Goal: Find contact information: Find contact information

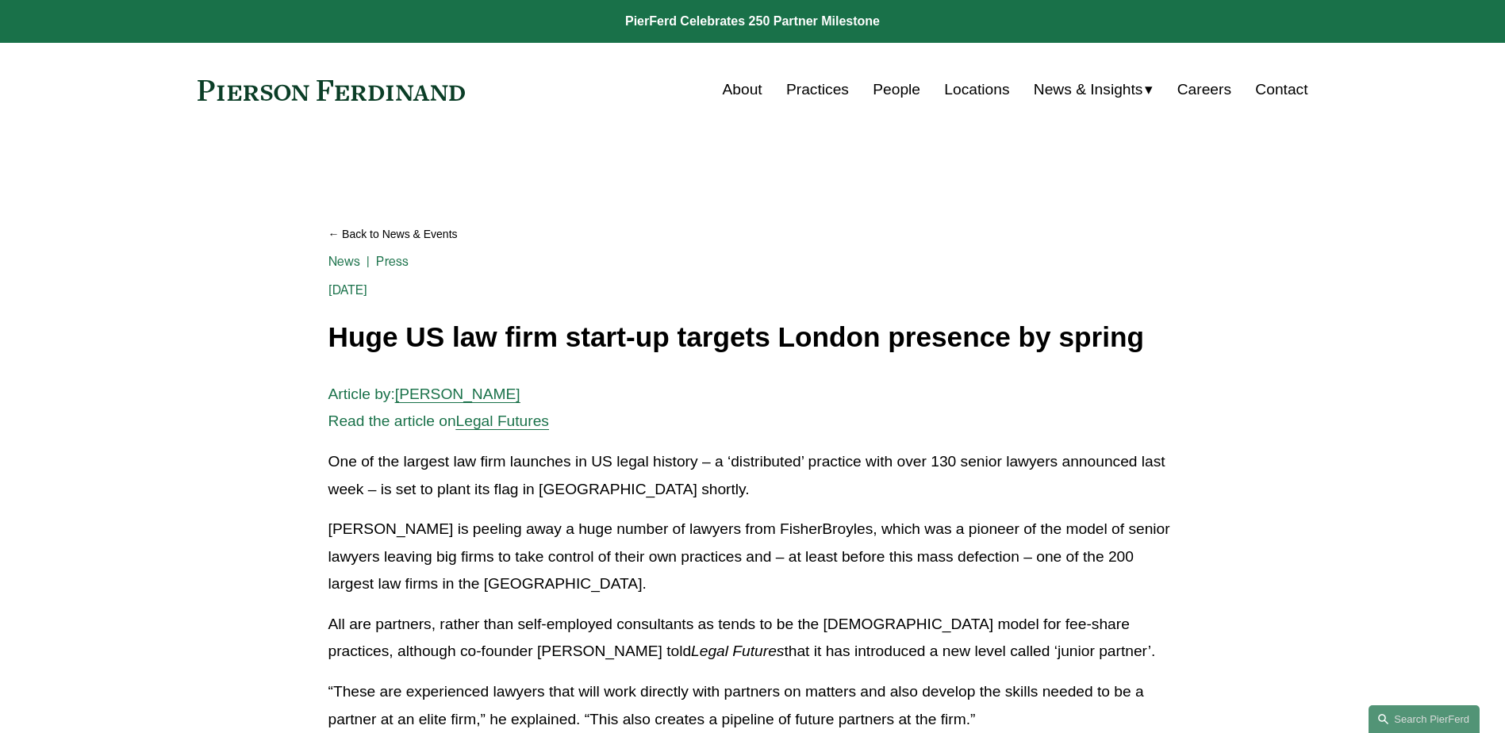
click at [961, 86] on link "Locations" at bounding box center [976, 90] width 65 height 30
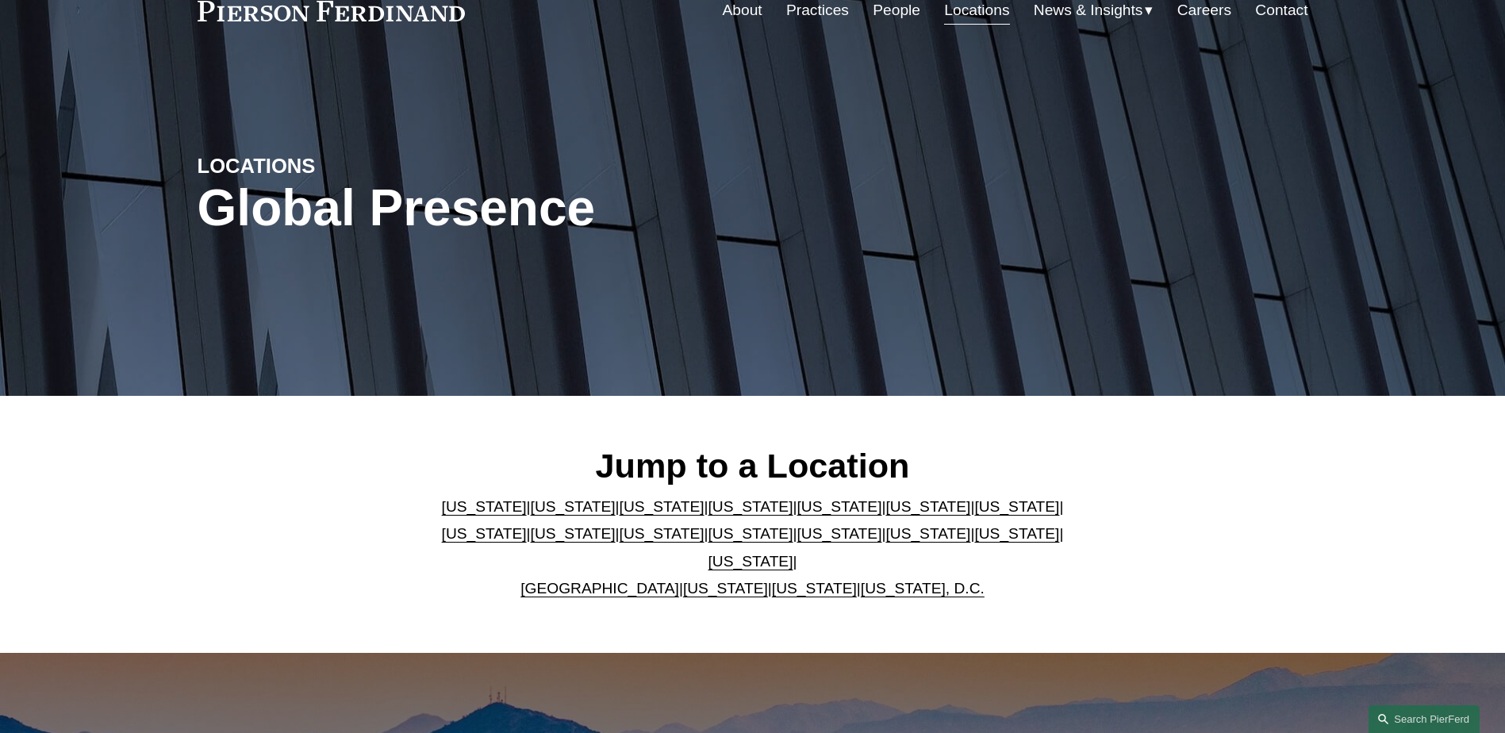
scroll to position [159, 0]
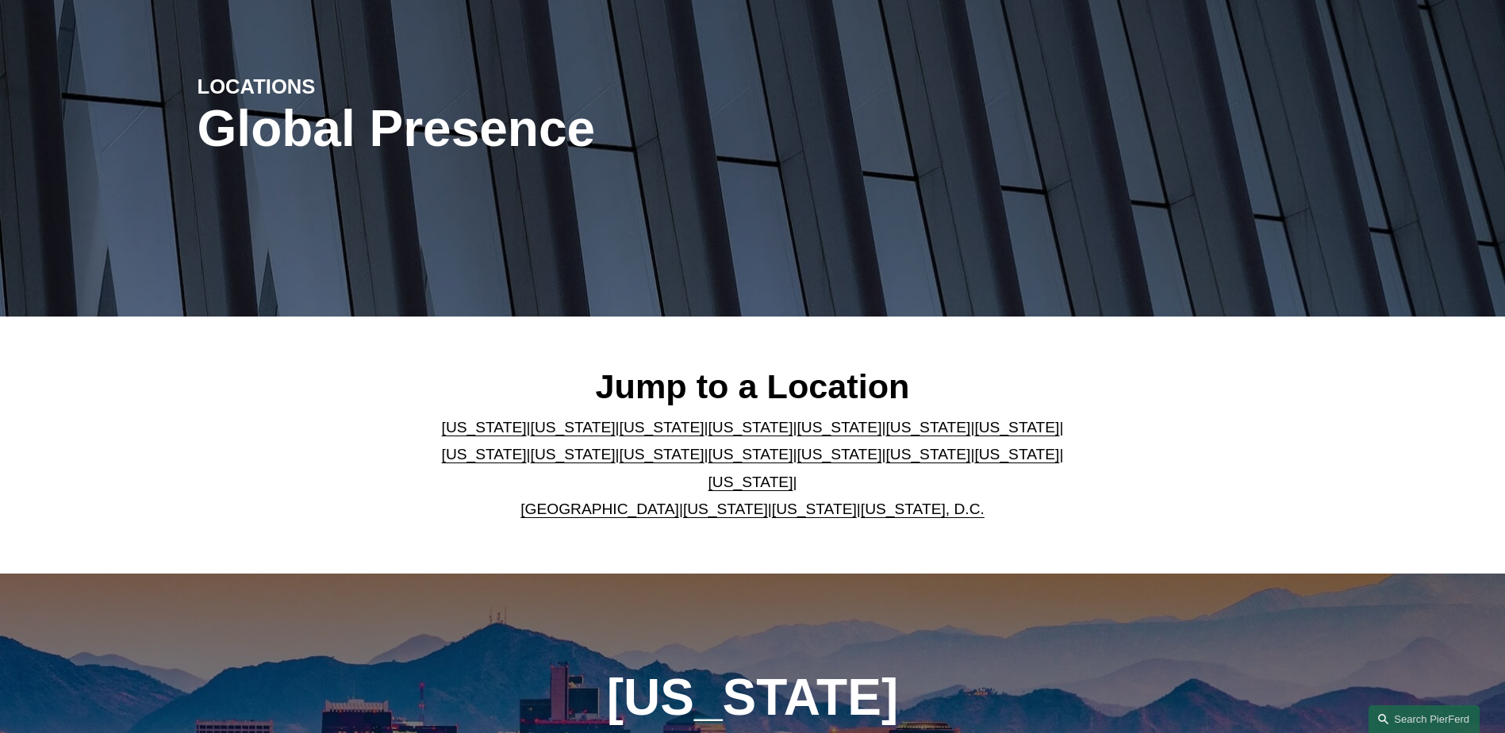
click at [588, 501] on link "[GEOGRAPHIC_DATA]" at bounding box center [600, 509] width 159 height 17
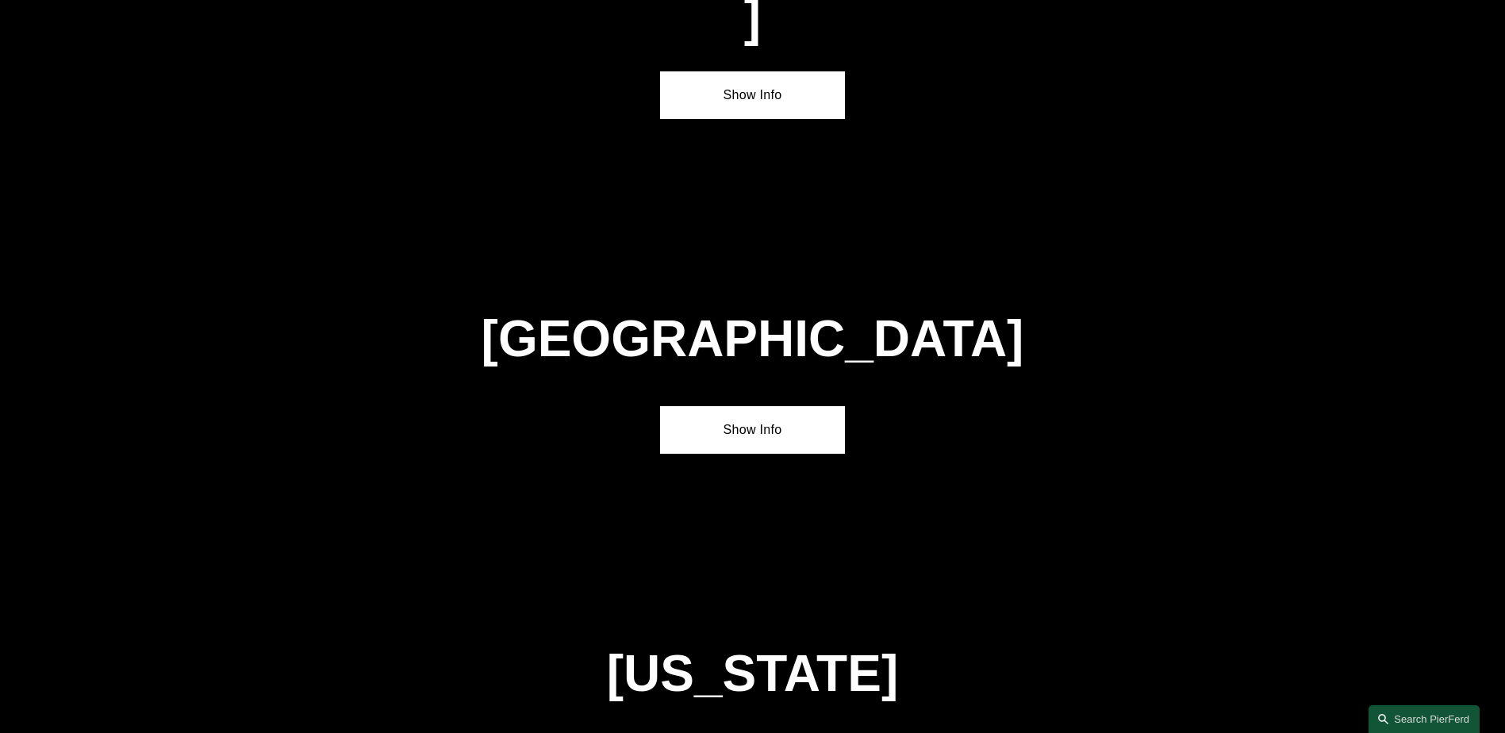
scroll to position [5734, 0]
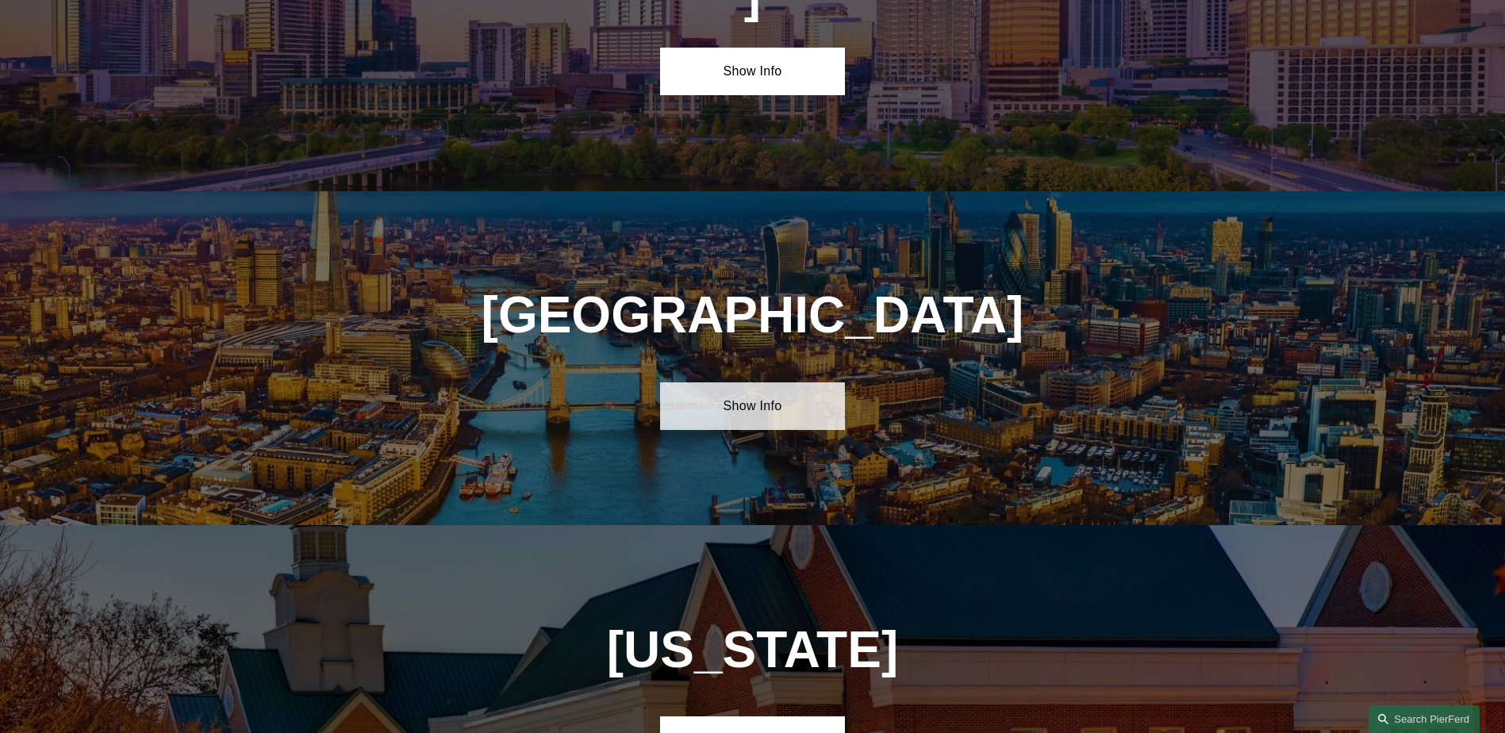
click at [725, 382] on link "Show Info" at bounding box center [752, 406] width 185 height 48
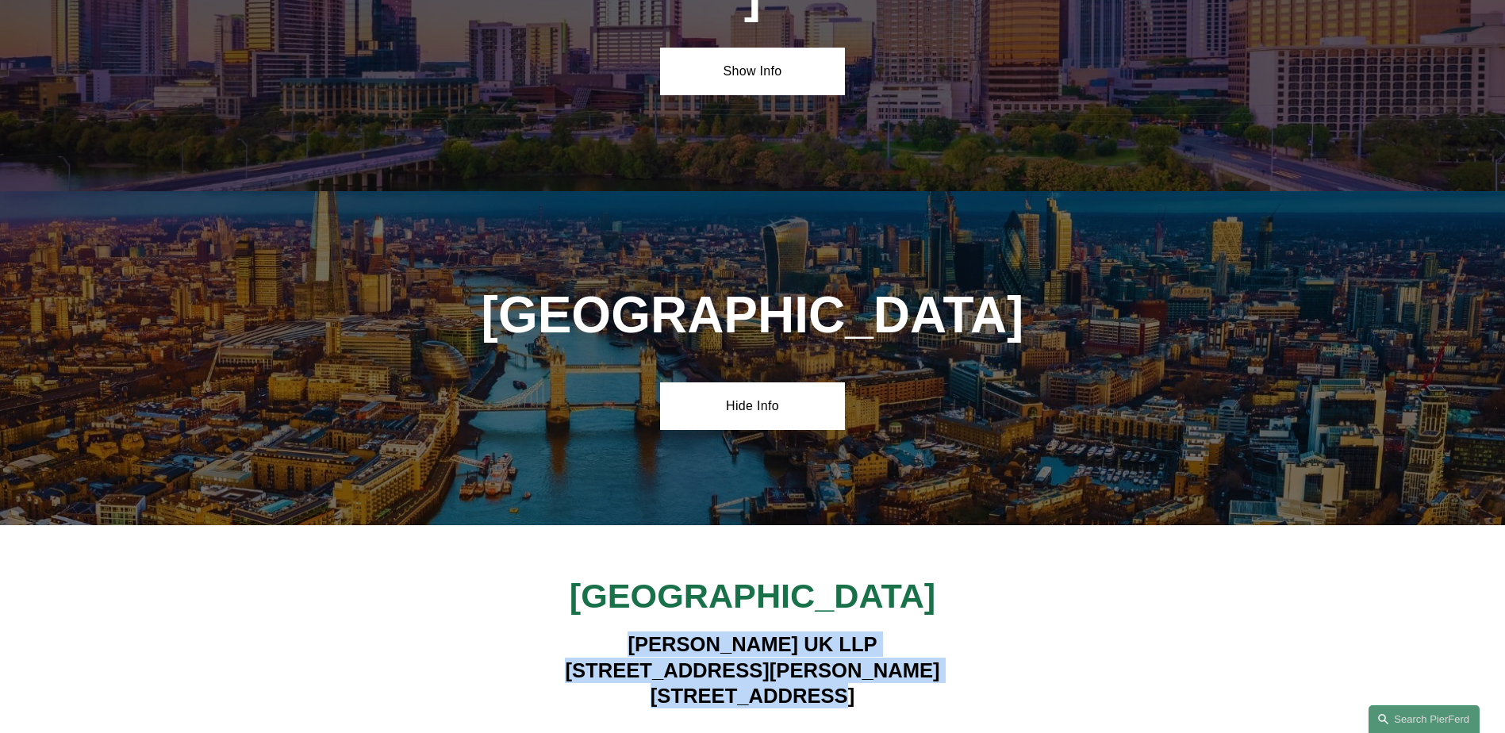
drag, startPoint x: 880, startPoint y: 507, endPoint x: 626, endPoint y: 463, distance: 257.6
click at [626, 632] on h4 "[PERSON_NAME] UK LLP [STREET_ADDRESS][PERSON_NAME]" at bounding box center [752, 670] width 463 height 77
drag, startPoint x: 626, startPoint y: 463, endPoint x: 730, endPoint y: 555, distance: 138.8
click at [730, 732] on strong "View Lawyers" at bounding box center [747, 741] width 100 height 17
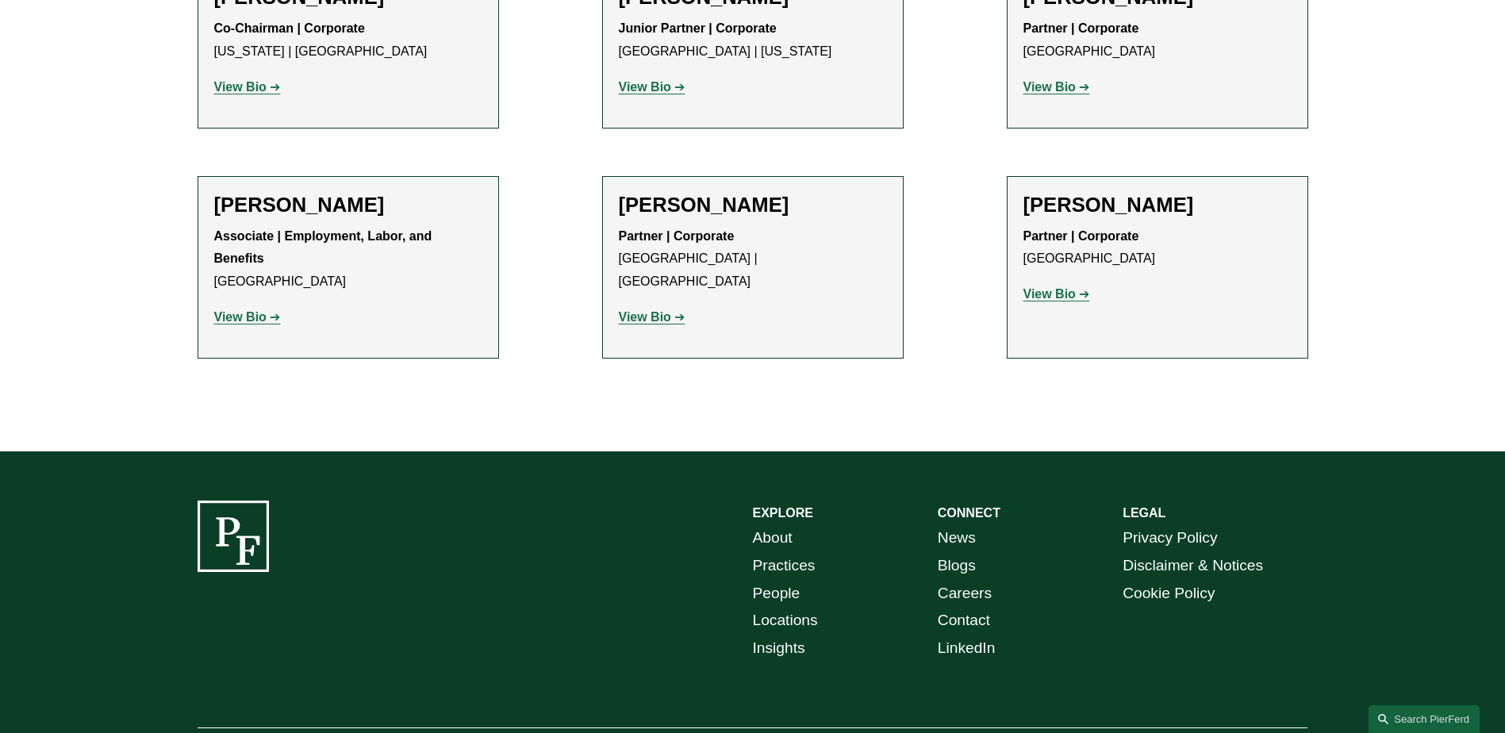
scroll to position [1939, 0]
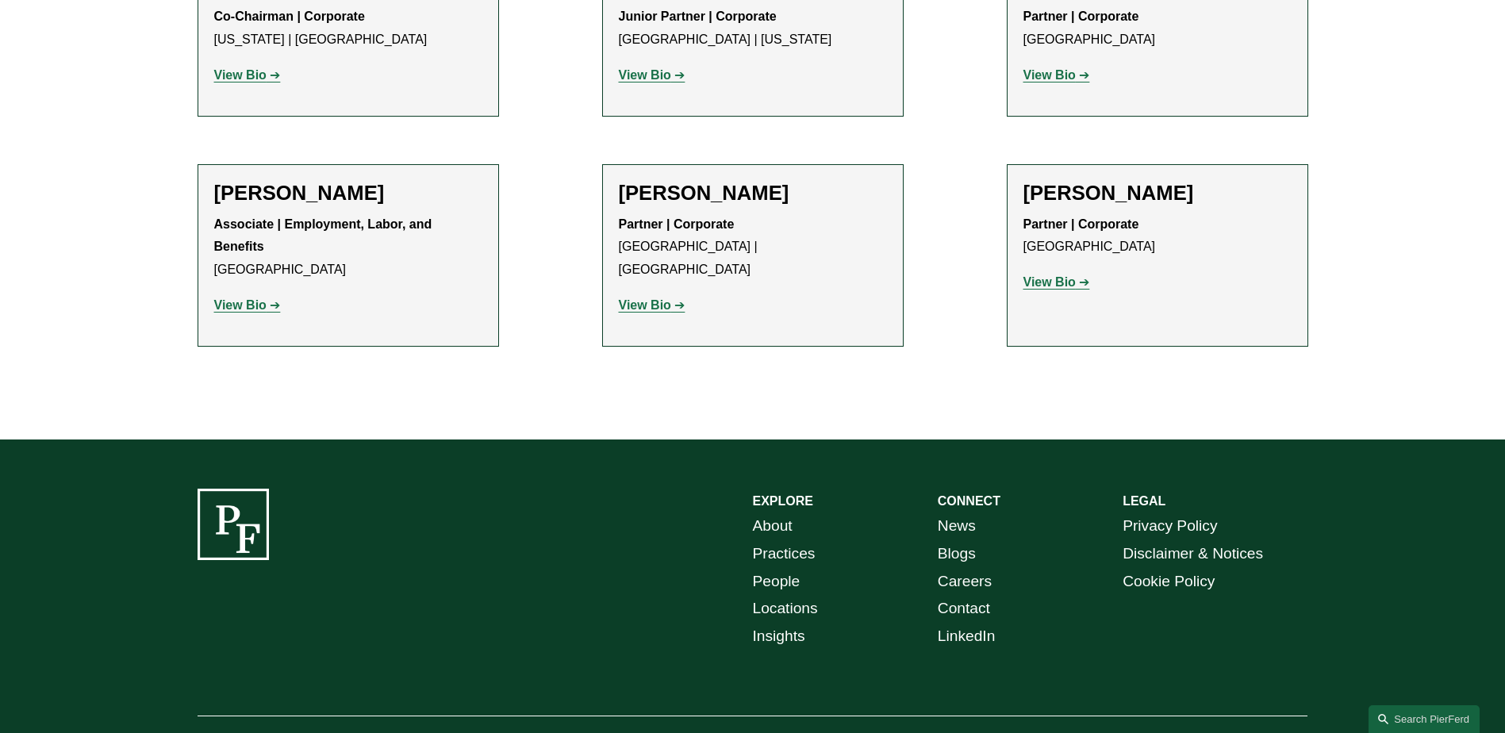
click at [978, 623] on link "LinkedIn" at bounding box center [967, 637] width 58 height 28
